Goal: Task Accomplishment & Management: Use online tool/utility

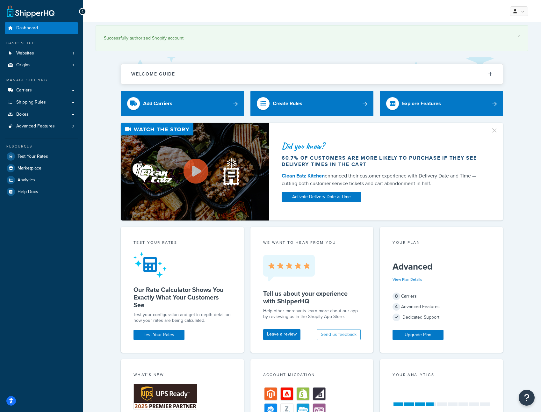
click at [526, 142] on div "Did you know? 60.7% of customers are more likely to purchase if they see delive…" at bounding box center [312, 172] width 433 height 98
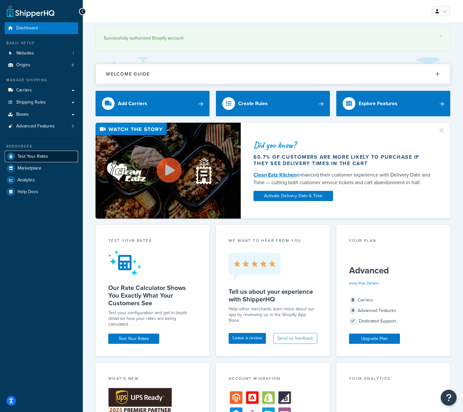
click at [47, 156] on link "Test Your Rates" at bounding box center [41, 156] width 73 height 11
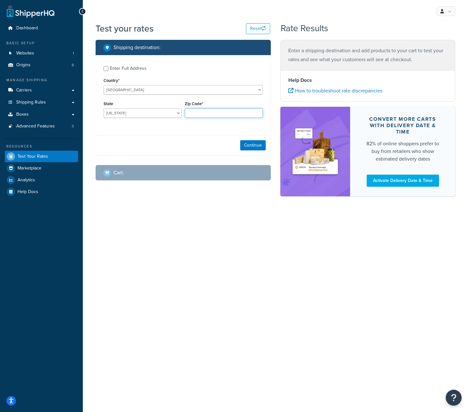
click at [210, 116] on input "Zip Code*" at bounding box center [224, 113] width 78 height 10
type input "90210"
click at [164, 114] on select "[US_STATE] [US_STATE] [US_STATE] [US_STATE] [US_STATE] Armed Forces Americas Ar…" at bounding box center [143, 113] width 78 height 10
select select "CA"
click at [104, 109] on select "[US_STATE] [US_STATE] [US_STATE] [US_STATE] [US_STATE] Armed Forces Americas Ar…" at bounding box center [143, 113] width 78 height 10
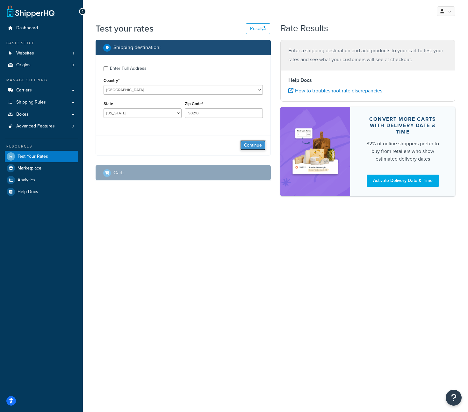
click at [250, 148] on button "Continue" at bounding box center [252, 145] width 25 height 10
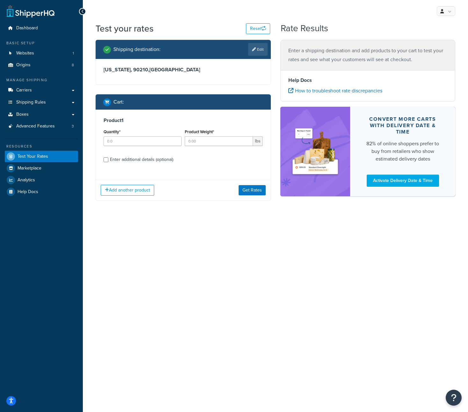
drag, startPoint x: 115, startPoint y: 161, endPoint x: 167, endPoint y: 168, distance: 53.1
click at [115, 161] on div "Enter additional details (optional)" at bounding box center [141, 159] width 63 height 9
click at [108, 161] on input "Enter additional details (optional)" at bounding box center [106, 159] width 5 height 5
checkbox input "true"
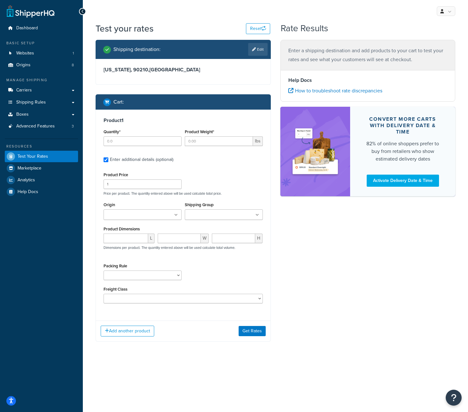
click at [206, 219] on input "Shipping Group" at bounding box center [215, 215] width 56 height 7
type input "ns freight"
click at [261, 216] on ul "ns freight" at bounding box center [224, 214] width 78 height 11
click at [257, 216] on icon at bounding box center [257, 215] width 4 height 4
click at [371, 18] on div "My Profile Billing Global Settings Contact Us Logout" at bounding box center [275, 11] width 385 height 22
